Goal: Task Accomplishment & Management: Complete application form

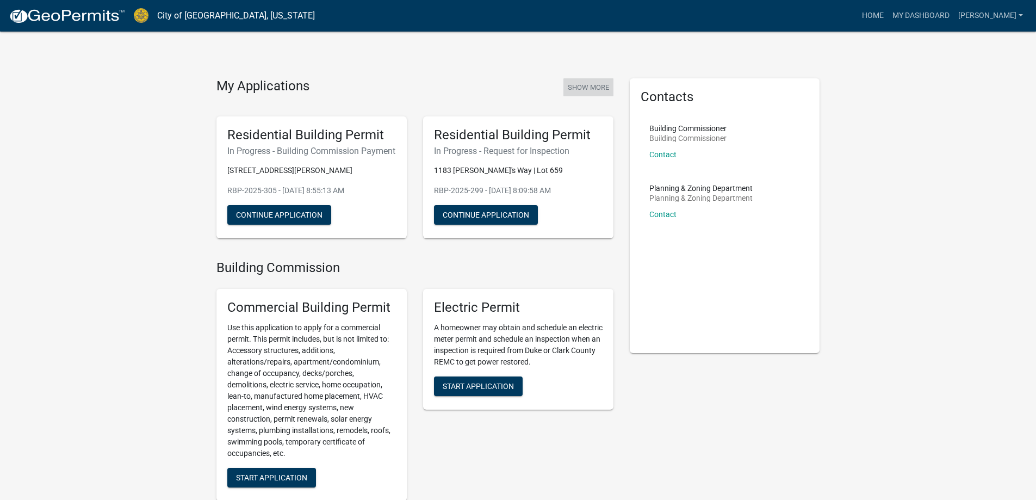
click at [575, 89] on button "Show More" at bounding box center [589, 87] width 50 height 18
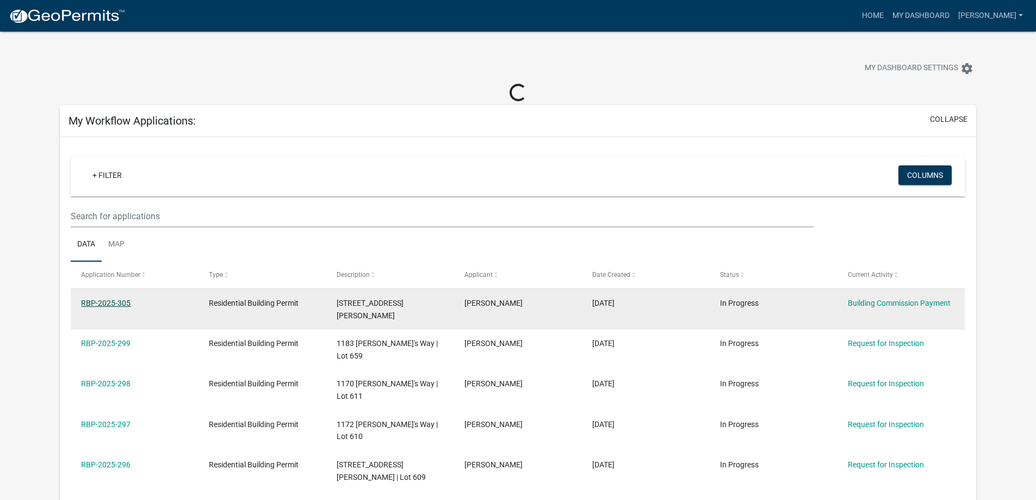
drag, startPoint x: 101, startPoint y: 299, endPoint x: 159, endPoint y: 299, distance: 58.2
click at [101, 299] on link "RBP-2025-305" at bounding box center [106, 303] width 50 height 9
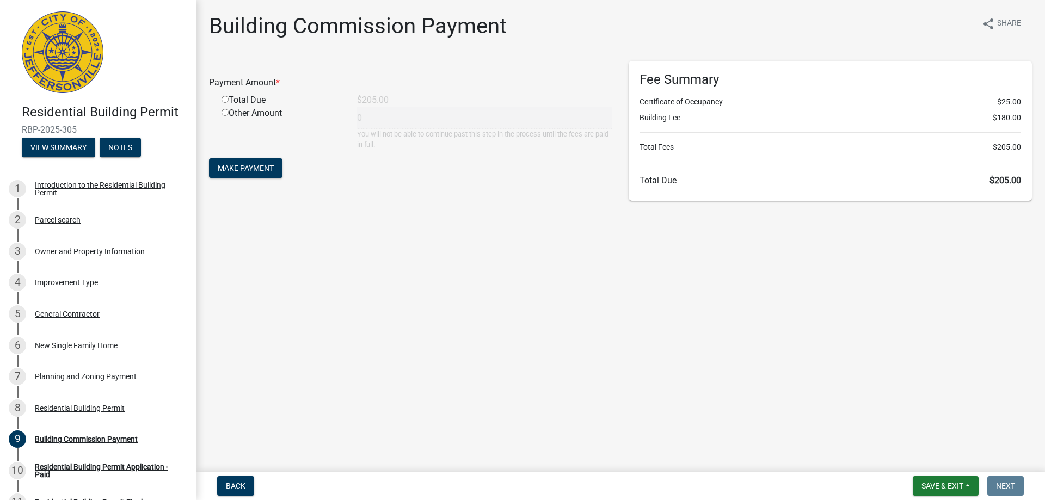
click at [223, 98] on input "radio" at bounding box center [224, 99] width 7 height 7
radio input "true"
type input "205"
click at [234, 171] on span "Make Payment" at bounding box center [246, 168] width 56 height 9
